Goal: Task Accomplishment & Management: Use online tool/utility

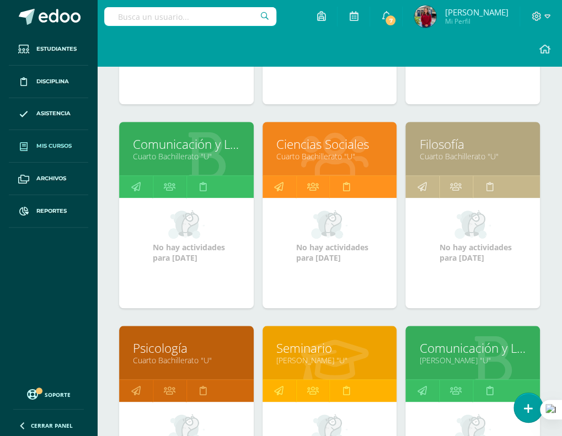
scroll to position [367, 0]
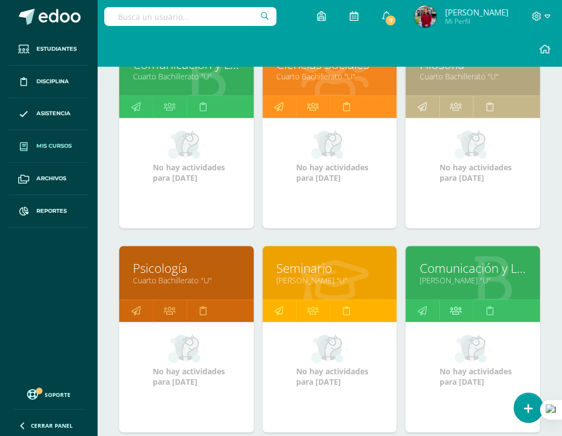
click at [456, 312] on icon at bounding box center [456, 311] width 12 height 22
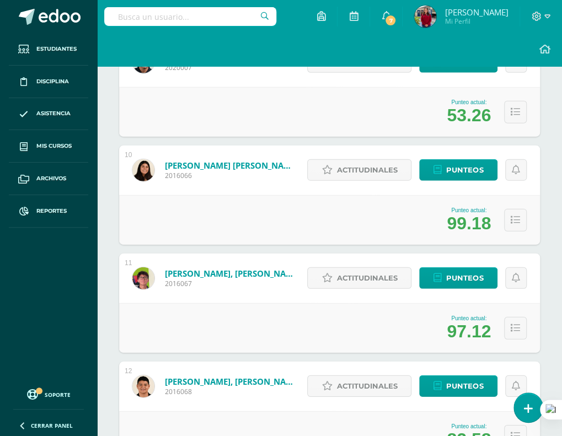
scroll to position [1147, 0]
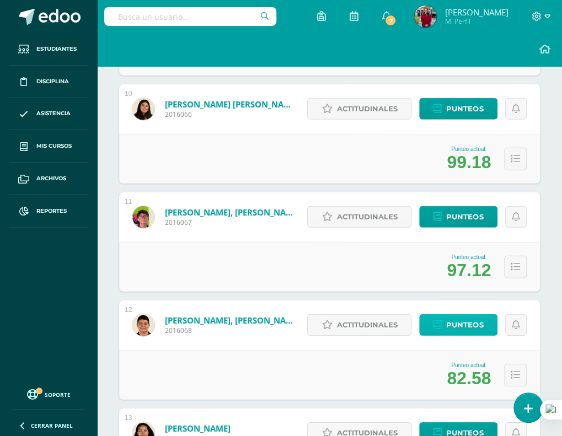
click at [465, 316] on span "Punteos" at bounding box center [464, 325] width 37 height 20
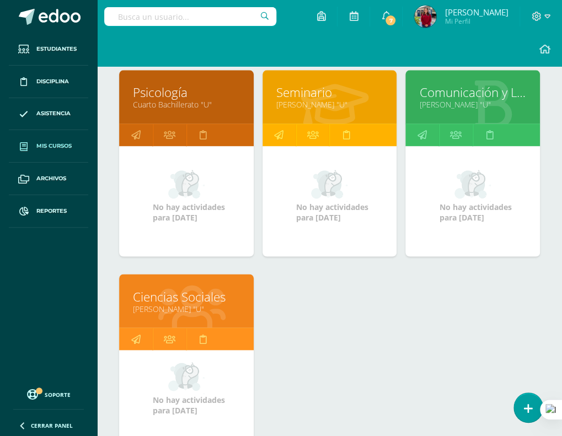
scroll to position [660, 0]
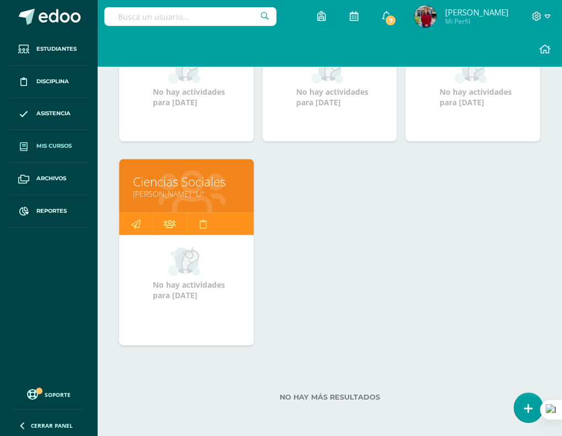
click at [167, 218] on icon at bounding box center [170, 224] width 12 height 22
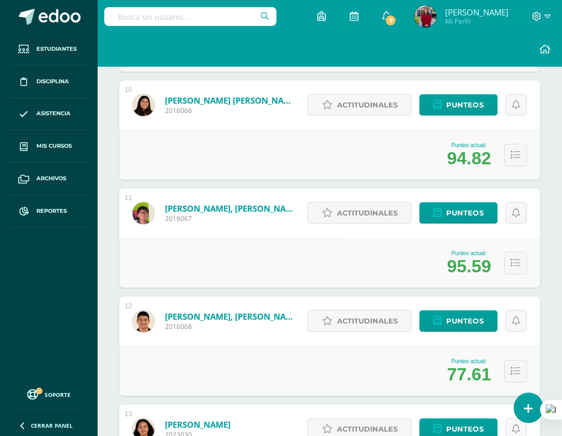
scroll to position [1208, 0]
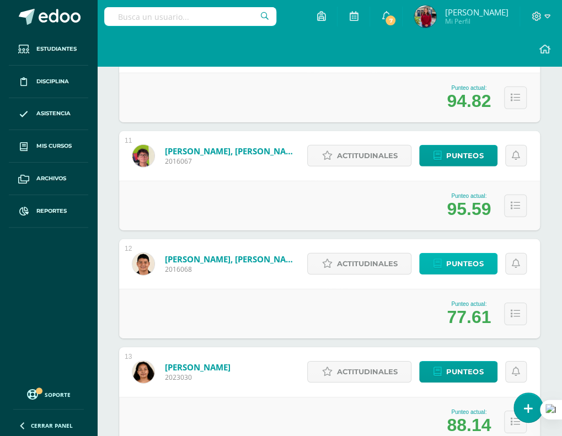
click at [459, 264] on span "Punteos" at bounding box center [464, 264] width 37 height 20
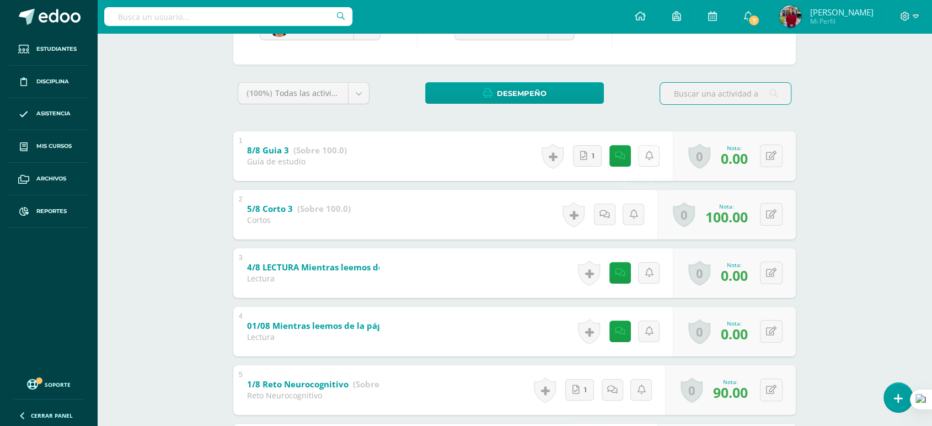
scroll to position [184, 0]
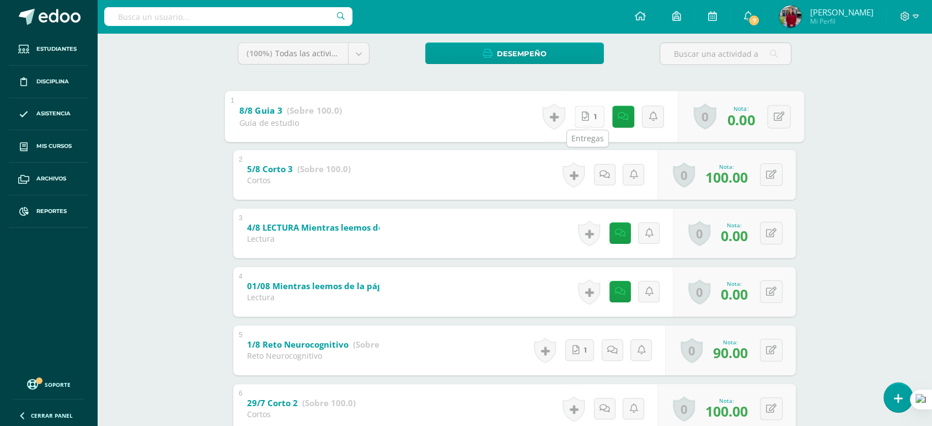
click at [571, 121] on link "1" at bounding box center [590, 116] width 30 height 22
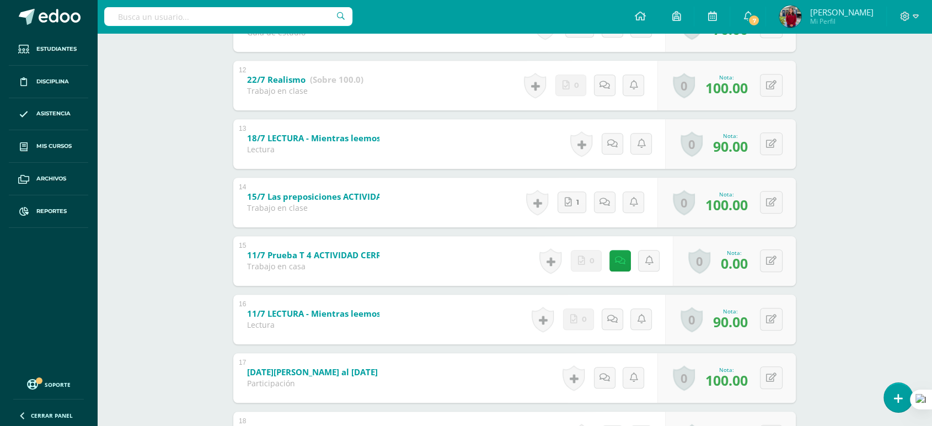
scroll to position [1079, 0]
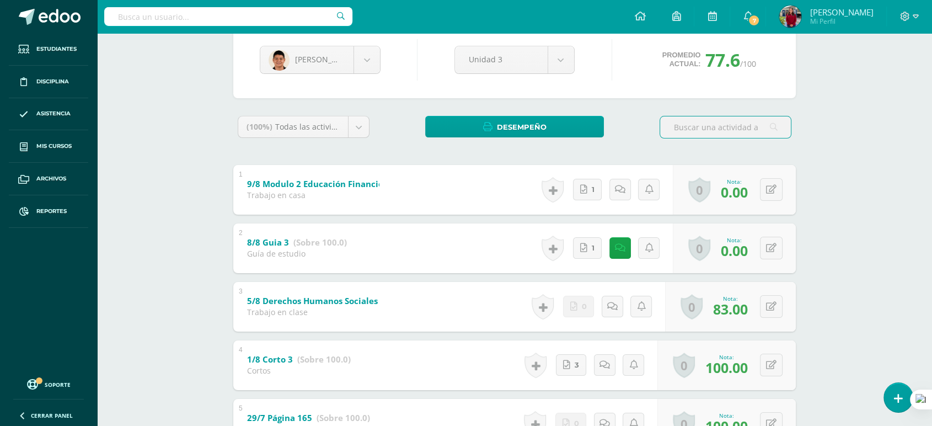
scroll to position [122, 0]
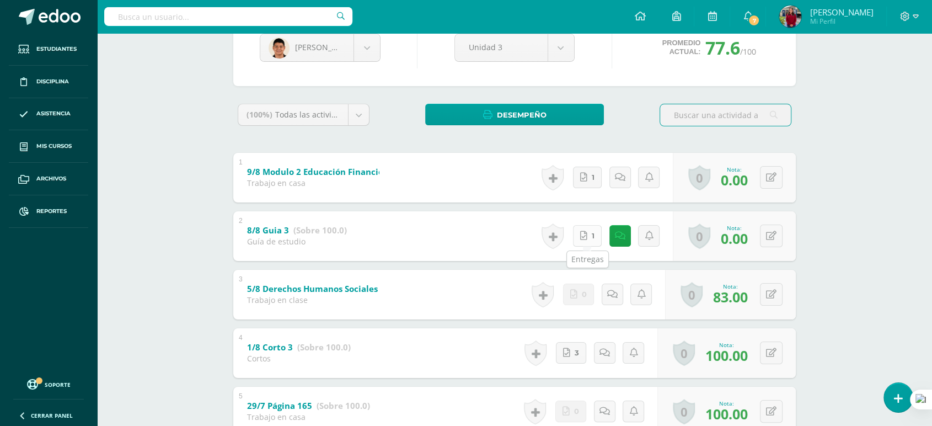
click at [571, 233] on link "1" at bounding box center [587, 236] width 29 height 22
click at [571, 179] on icon at bounding box center [585, 177] width 7 height 9
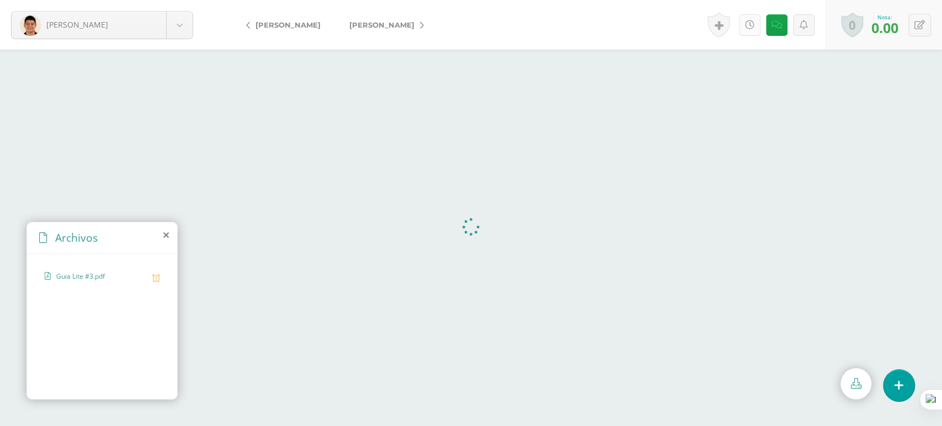
click at [752, 22] on icon at bounding box center [749, 24] width 9 height 9
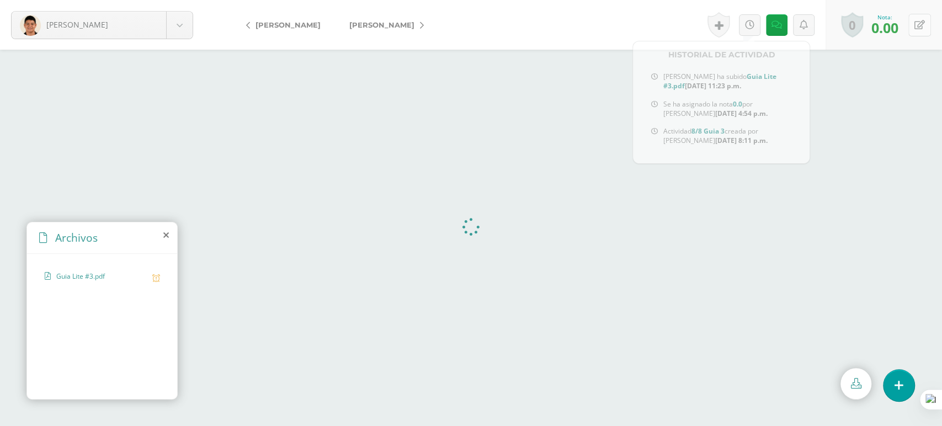
click at [911, 25] on button at bounding box center [919, 25] width 23 height 23
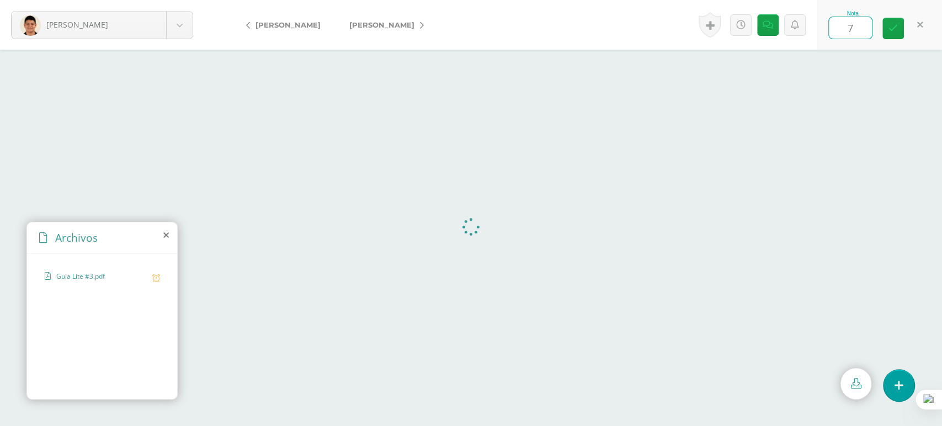
type input "70"
click at [744, 30] on link at bounding box center [750, 25] width 22 height 22
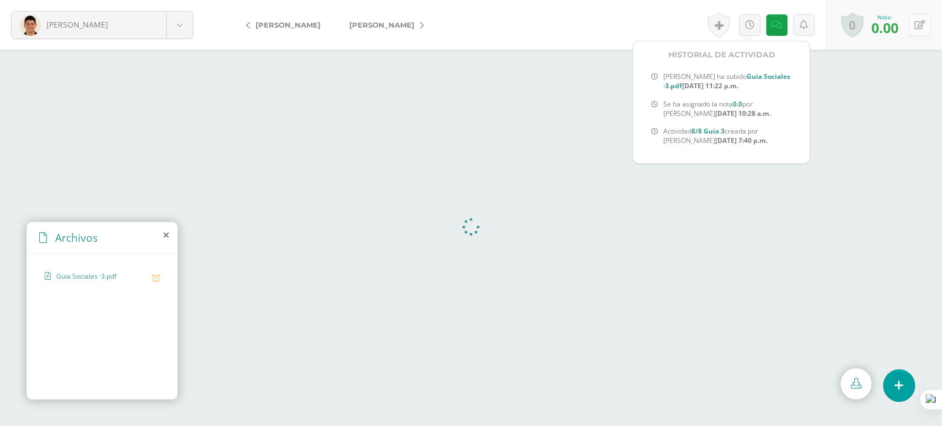
click at [915, 35] on button at bounding box center [919, 25] width 23 height 23
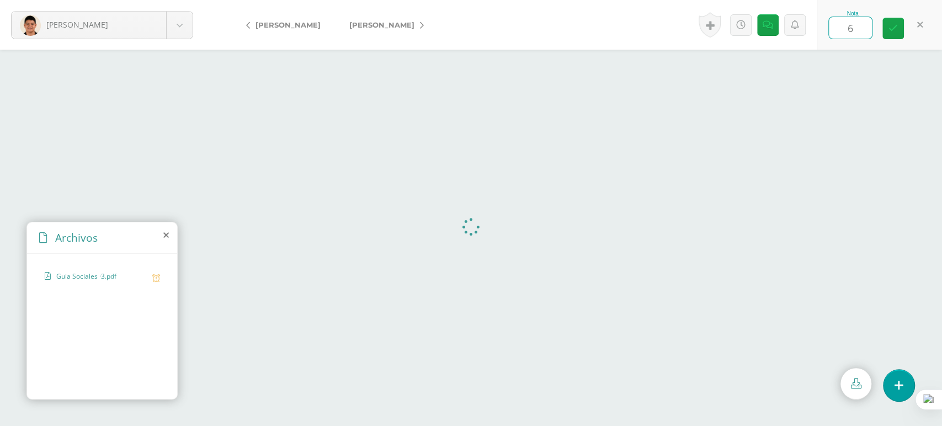
type input "65"
click at [746, 28] on icon at bounding box center [749, 24] width 9 height 9
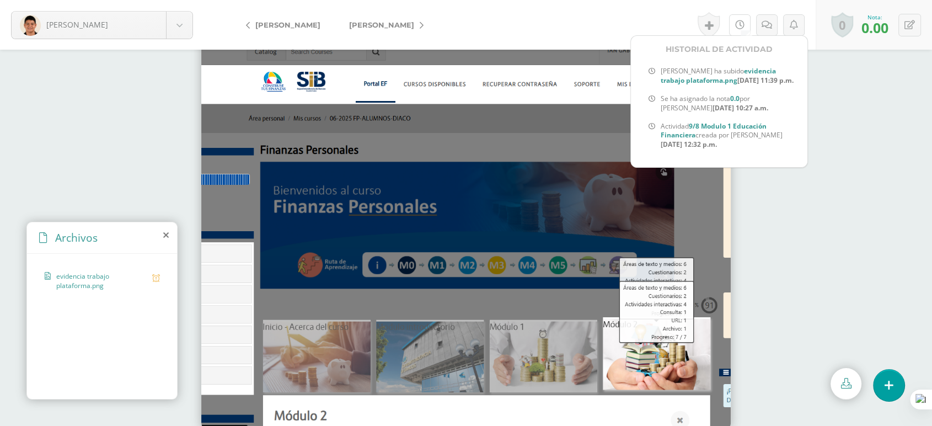
scroll to position [10, 0]
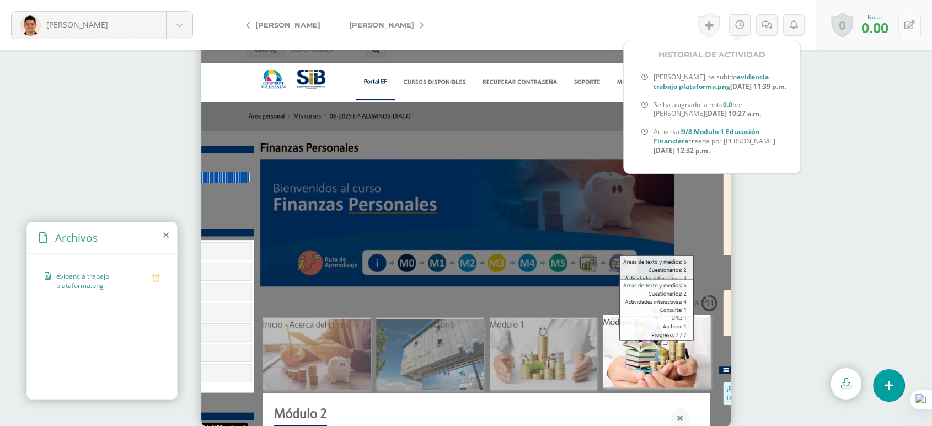
click at [913, 26] on icon at bounding box center [910, 24] width 10 height 9
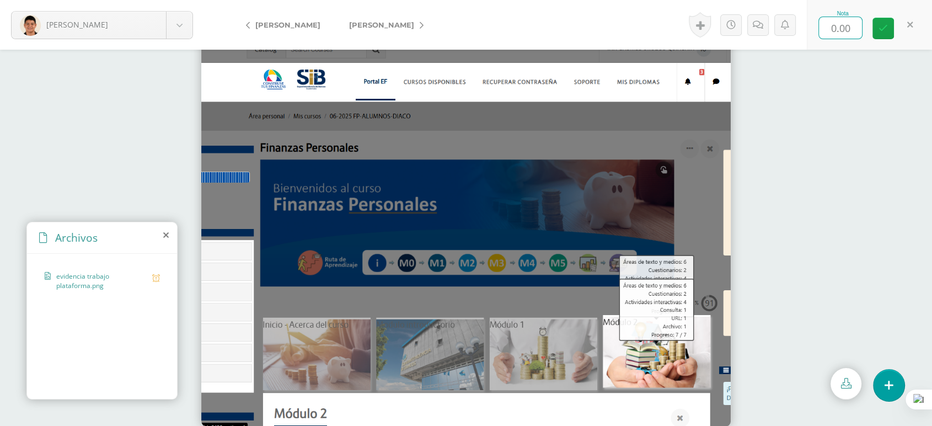
type input "6"
type input "70"
